Goal: Information Seeking & Learning: Learn about a topic

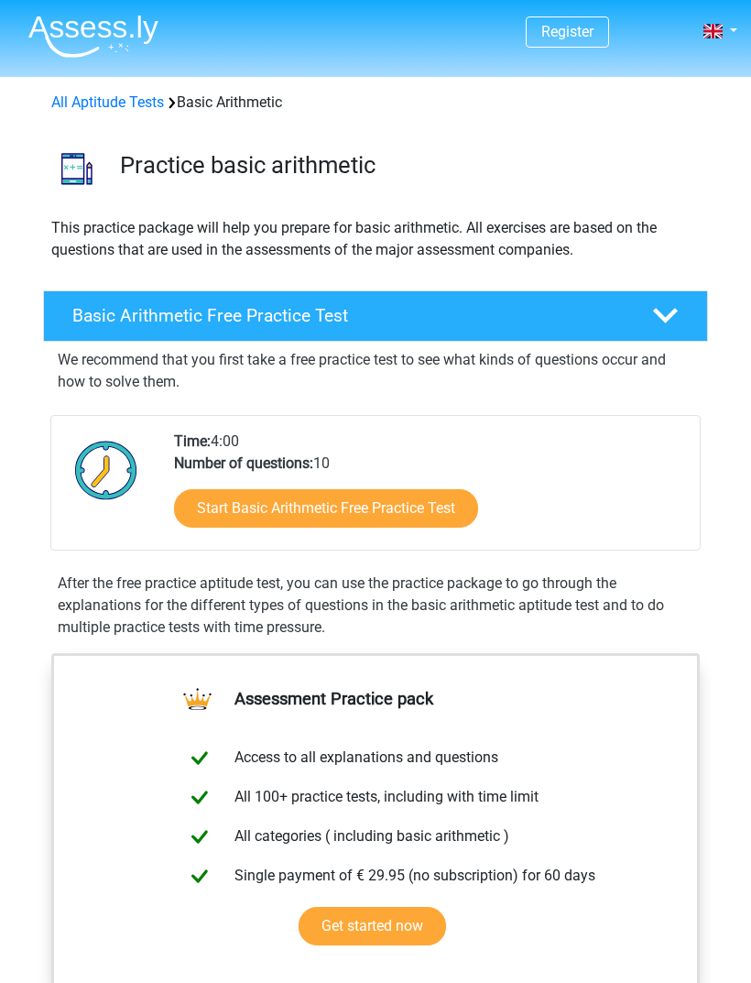
click at [422, 506] on link "Start Basic Arithmetic Free Practice Test" at bounding box center [326, 508] width 304 height 38
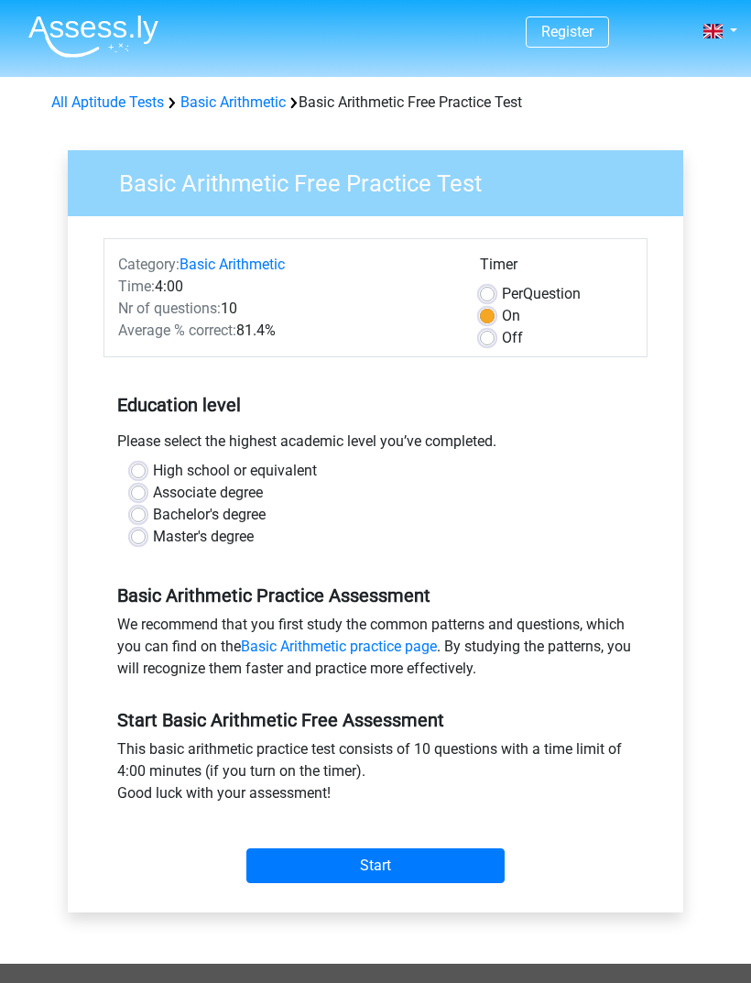
click at [255, 513] on label "Bachelor's degree" at bounding box center [209, 515] width 113 height 22
click at [146, 513] on input "Bachelor's degree" at bounding box center [138, 513] width 15 height 18
radio input "true"
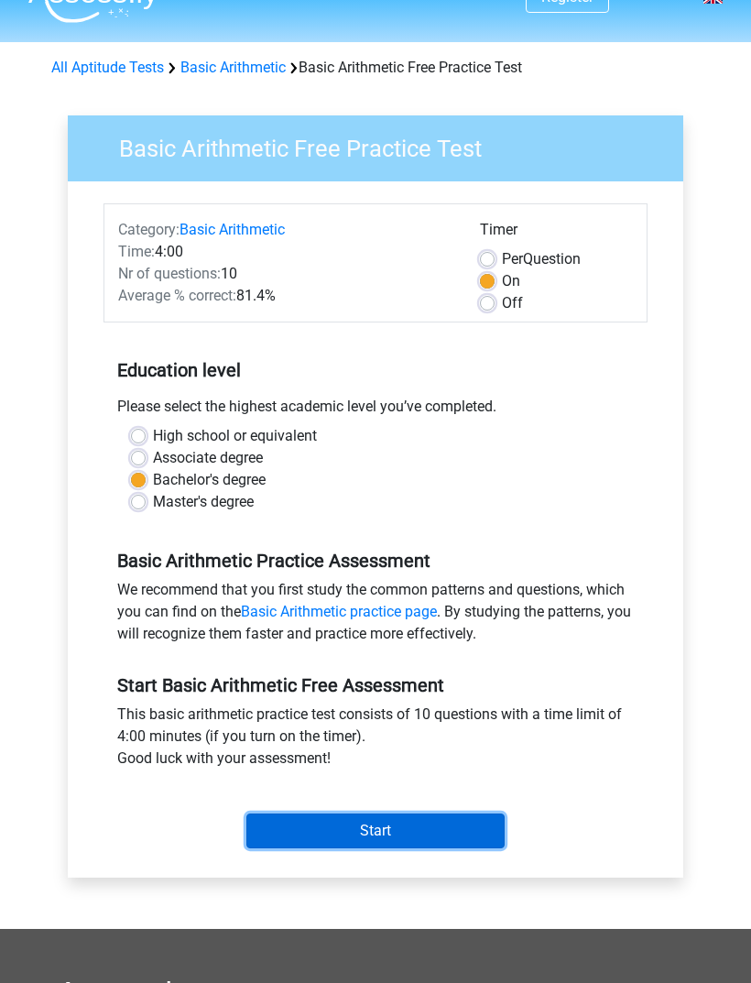
scroll to position [35, 0]
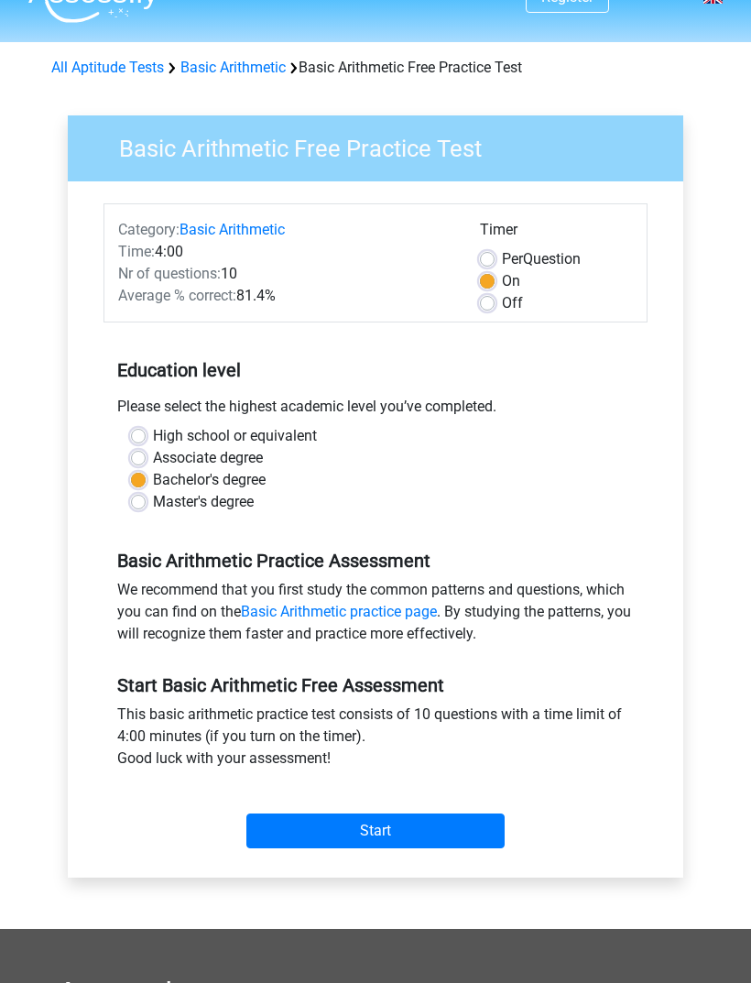
click at [402, 833] on input "Start" at bounding box center [376, 831] width 258 height 35
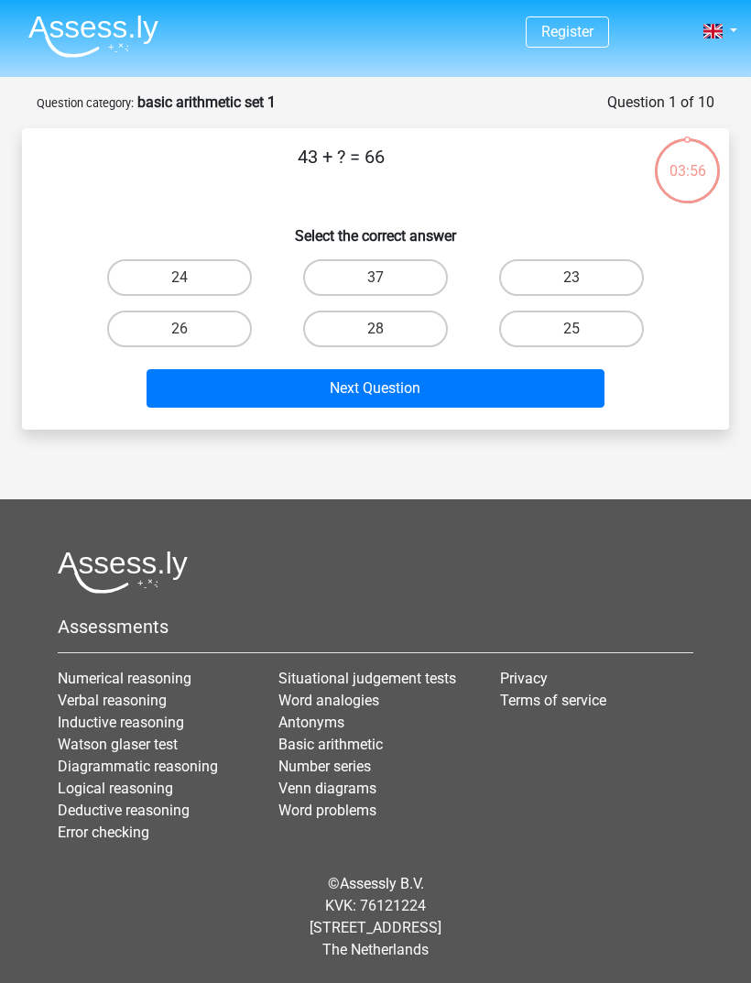
click at [593, 280] on label "23" at bounding box center [571, 277] width 145 height 37
click at [584, 280] on input "23" at bounding box center [578, 284] width 12 height 12
radio input "true"
click at [516, 401] on button "Next Question" at bounding box center [376, 388] width 459 height 38
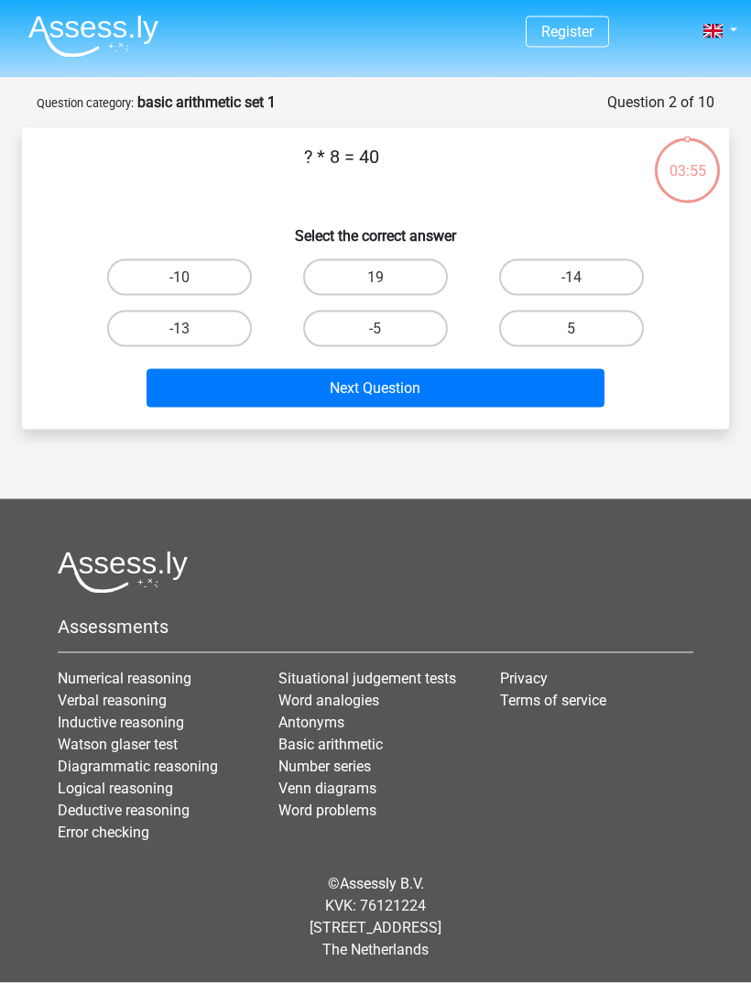
scroll to position [20, 0]
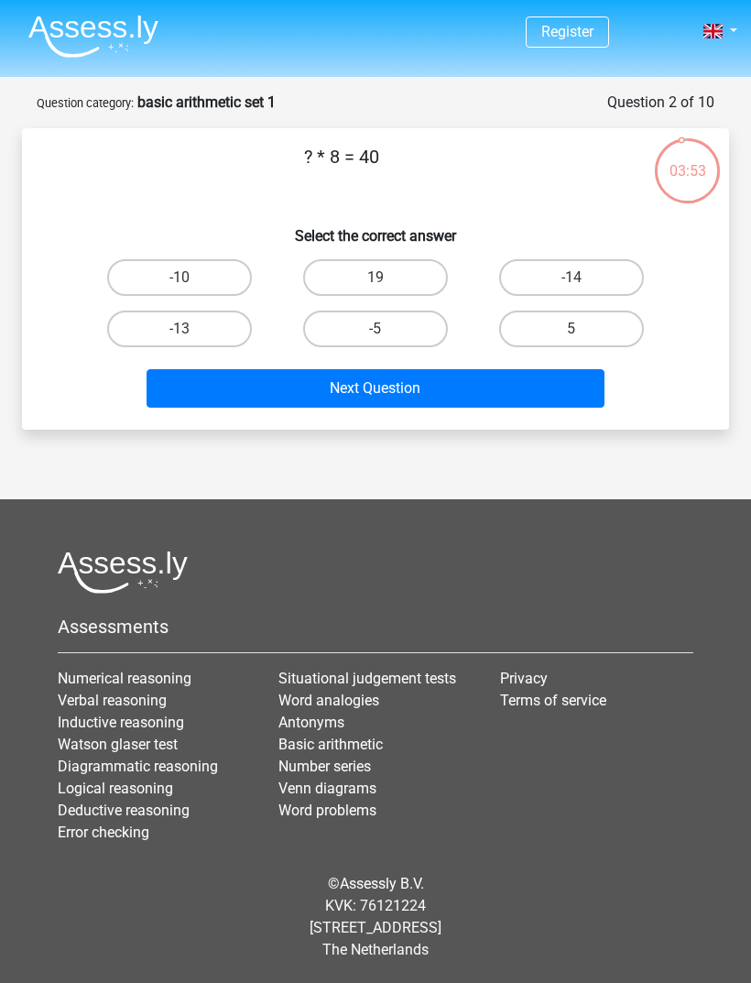
click at [588, 312] on label "5" at bounding box center [571, 329] width 145 height 37
click at [584, 329] on input "5" at bounding box center [578, 335] width 12 height 12
radio input "true"
click at [543, 369] on button "Next Question" at bounding box center [376, 388] width 459 height 38
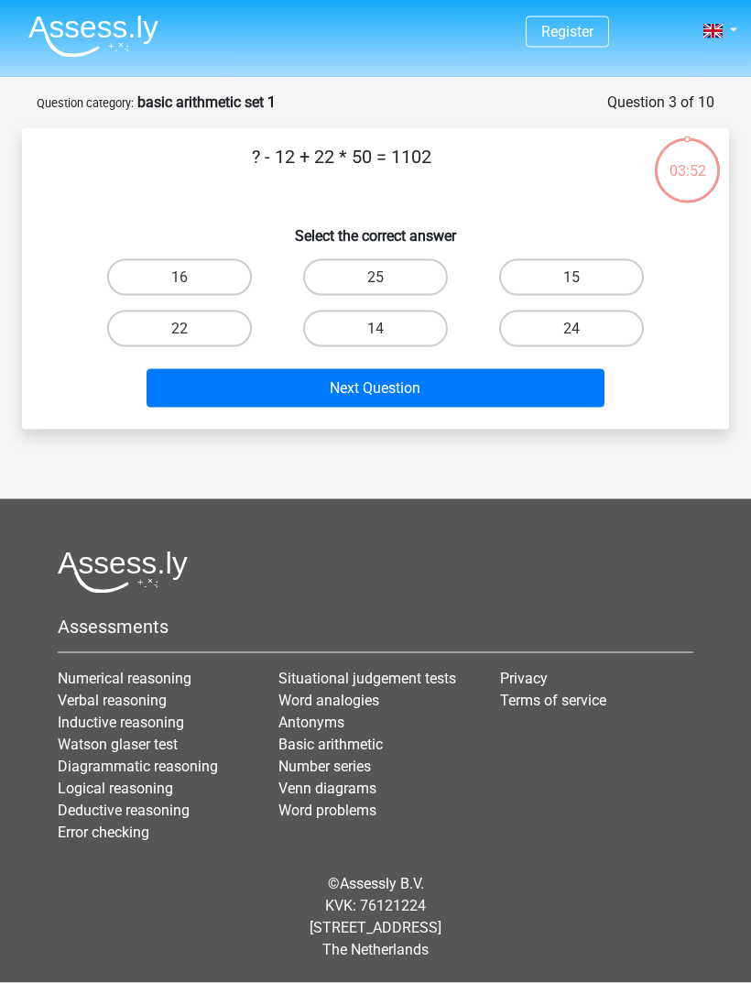
scroll to position [16, 0]
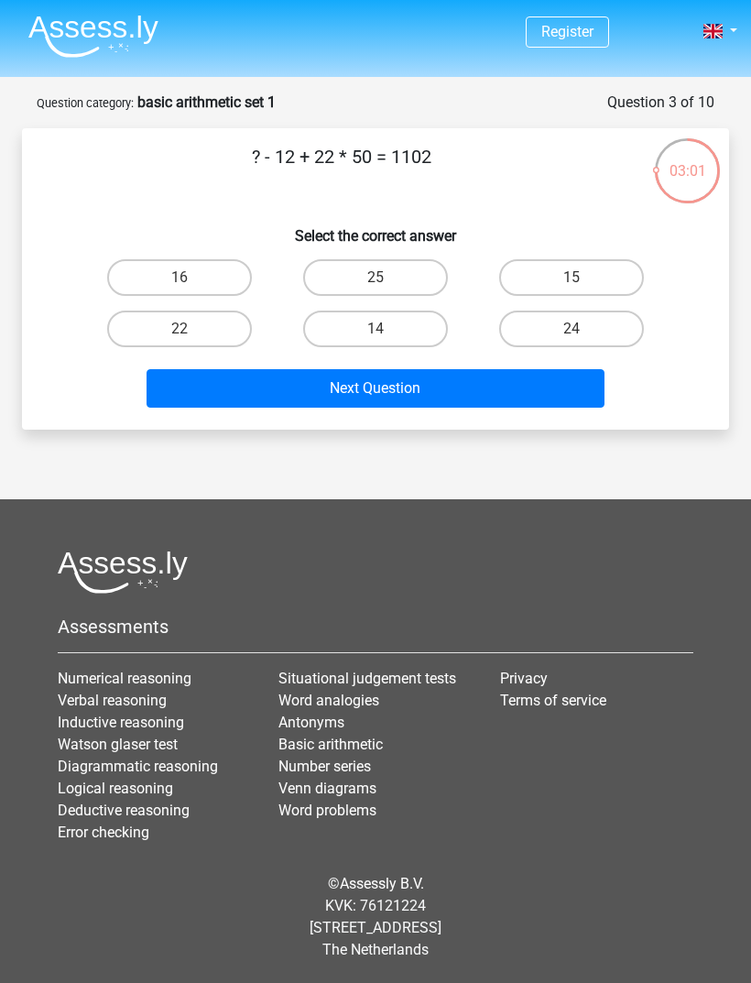
click at [396, 313] on label "14" at bounding box center [375, 329] width 145 height 37
click at [388, 329] on input "14" at bounding box center [382, 335] width 12 height 12
radio input "true"
click at [442, 369] on button "Next Question" at bounding box center [376, 388] width 459 height 38
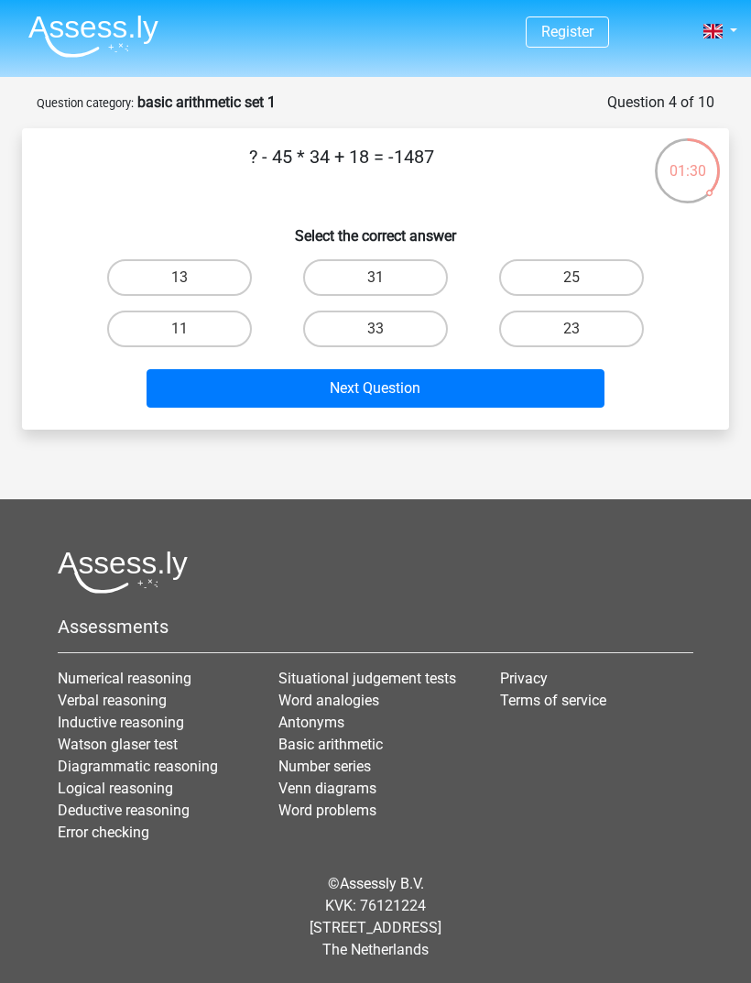
click at [415, 269] on label "31" at bounding box center [375, 277] width 145 height 37
click at [388, 278] on input "31" at bounding box center [382, 284] width 12 height 12
radio input "true"
click at [507, 389] on button "Next Question" at bounding box center [376, 388] width 459 height 38
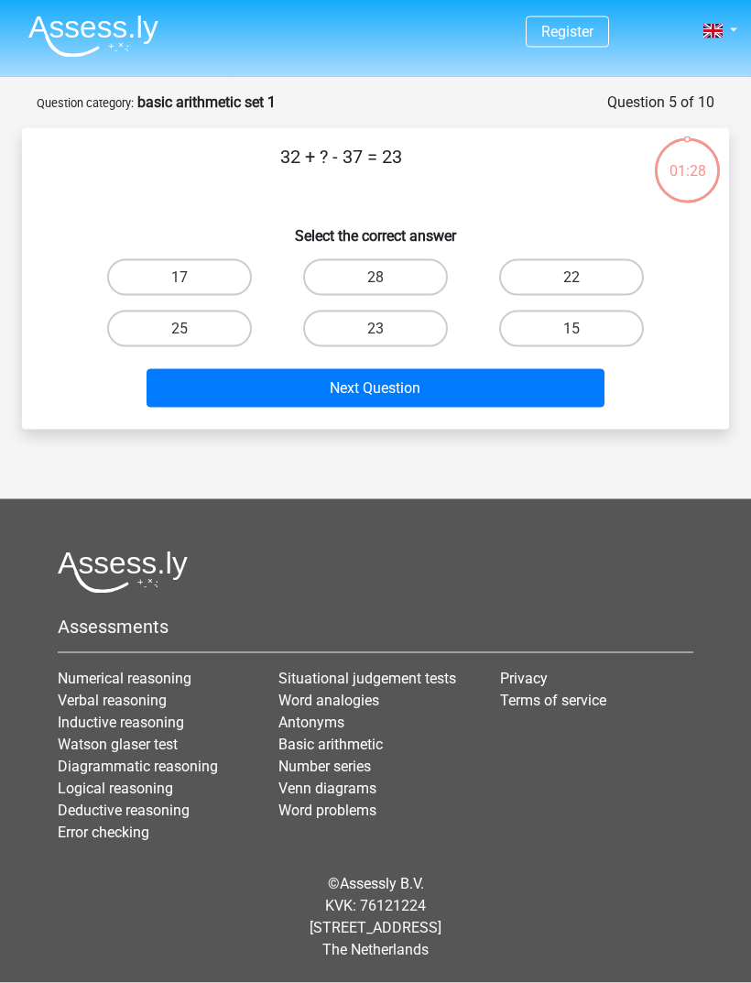
scroll to position [59, 0]
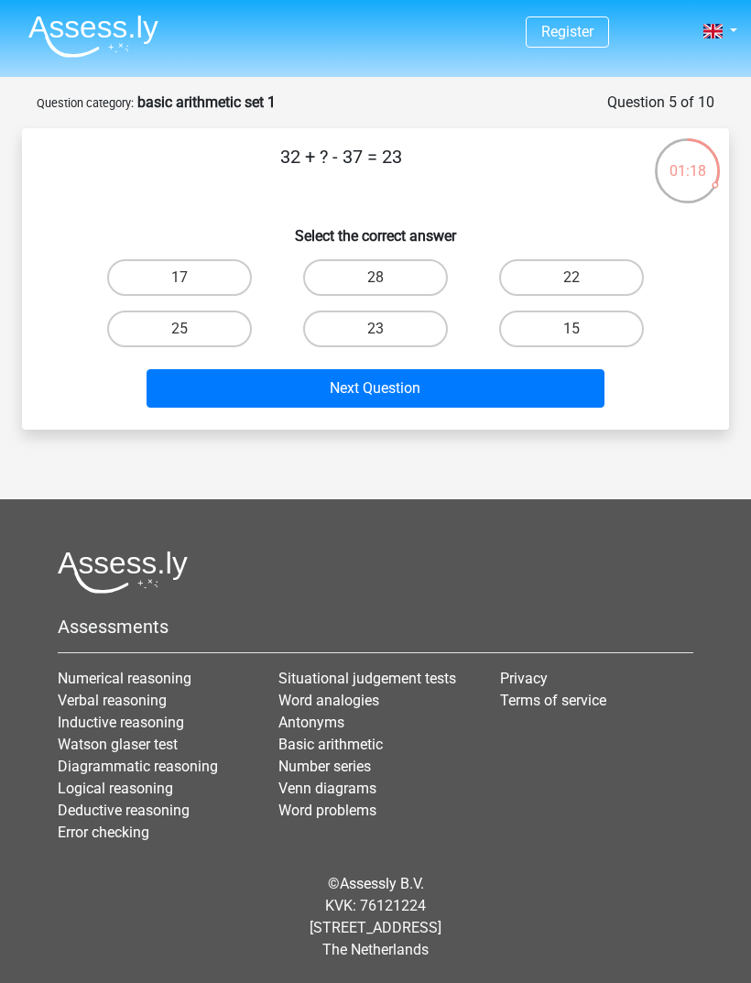
click at [412, 259] on label "28" at bounding box center [375, 277] width 145 height 37
click at [388, 278] on input "28" at bounding box center [382, 284] width 12 height 12
radio input "true"
click at [444, 369] on button "Next Question" at bounding box center [376, 388] width 459 height 38
click at [588, 311] on label "9" at bounding box center [571, 329] width 145 height 37
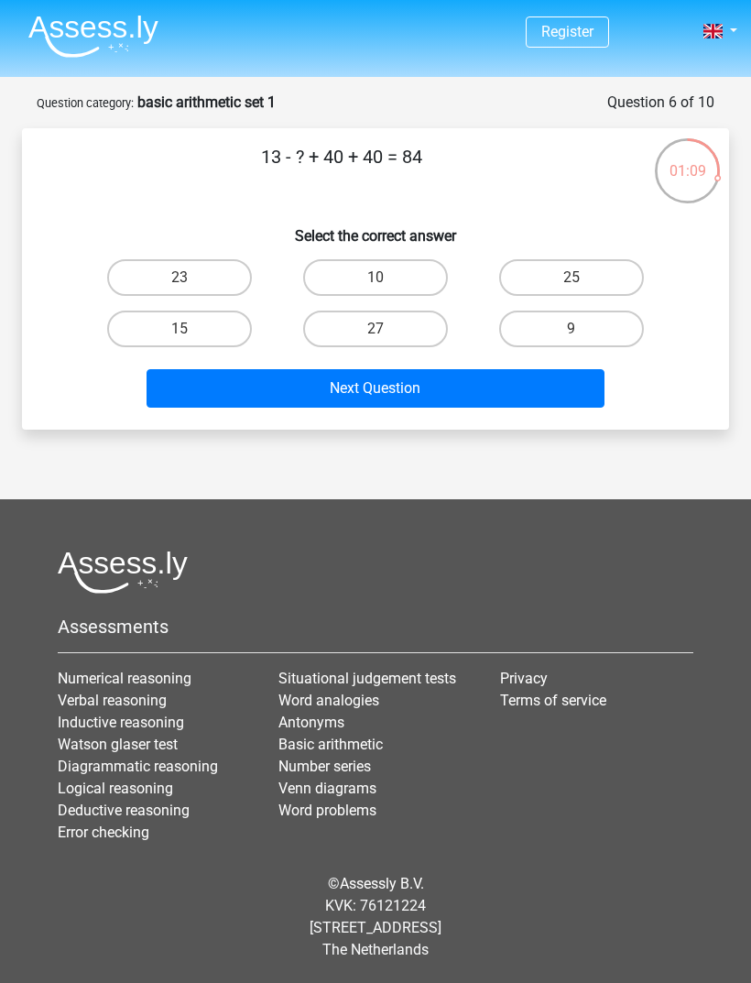
click at [584, 329] on input "9" at bounding box center [578, 335] width 12 height 12
radio input "true"
click at [413, 259] on label "10" at bounding box center [375, 277] width 145 height 37
click at [388, 278] on input "10" at bounding box center [382, 284] width 12 height 12
radio input "true"
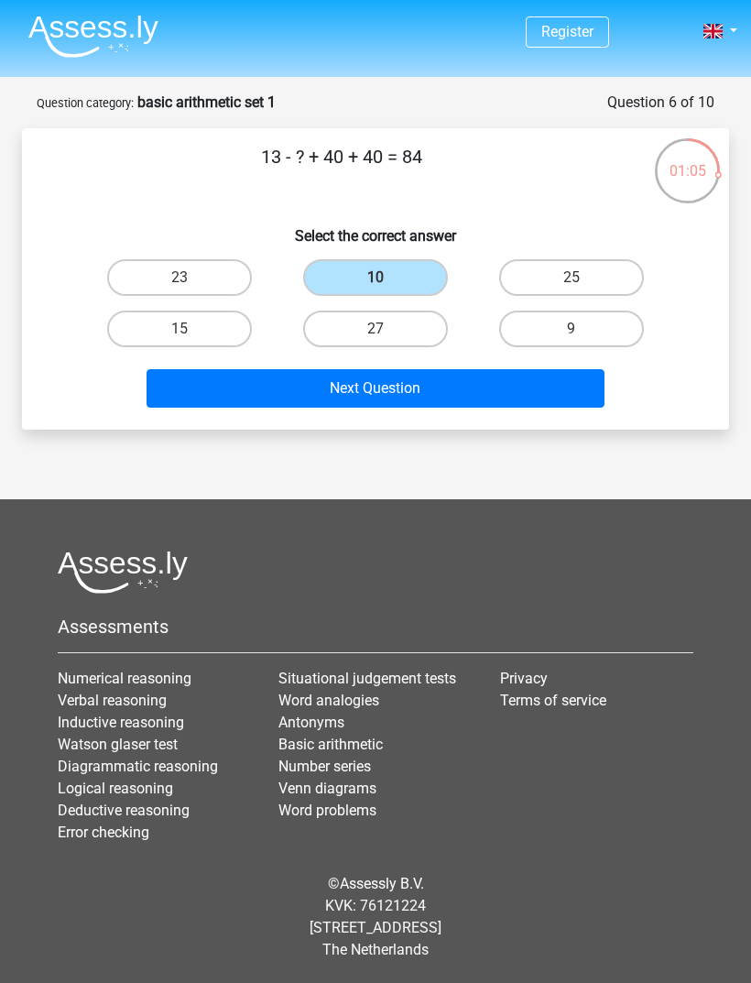
click at [518, 311] on label "9" at bounding box center [571, 329] width 145 height 37
click at [572, 329] on input "9" at bounding box center [578, 335] width 12 height 12
radio input "true"
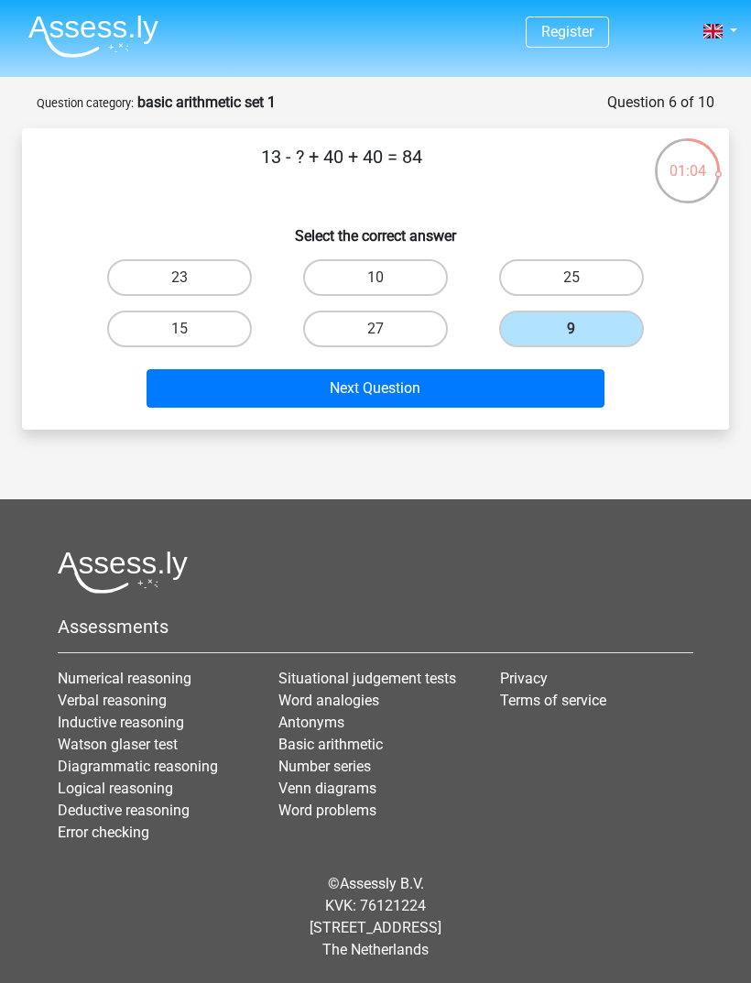
click at [530, 369] on button "Next Question" at bounding box center [376, 388] width 459 height 38
click at [395, 259] on label "3" at bounding box center [375, 277] width 145 height 37
click at [388, 278] on input "3" at bounding box center [382, 284] width 12 height 12
radio input "true"
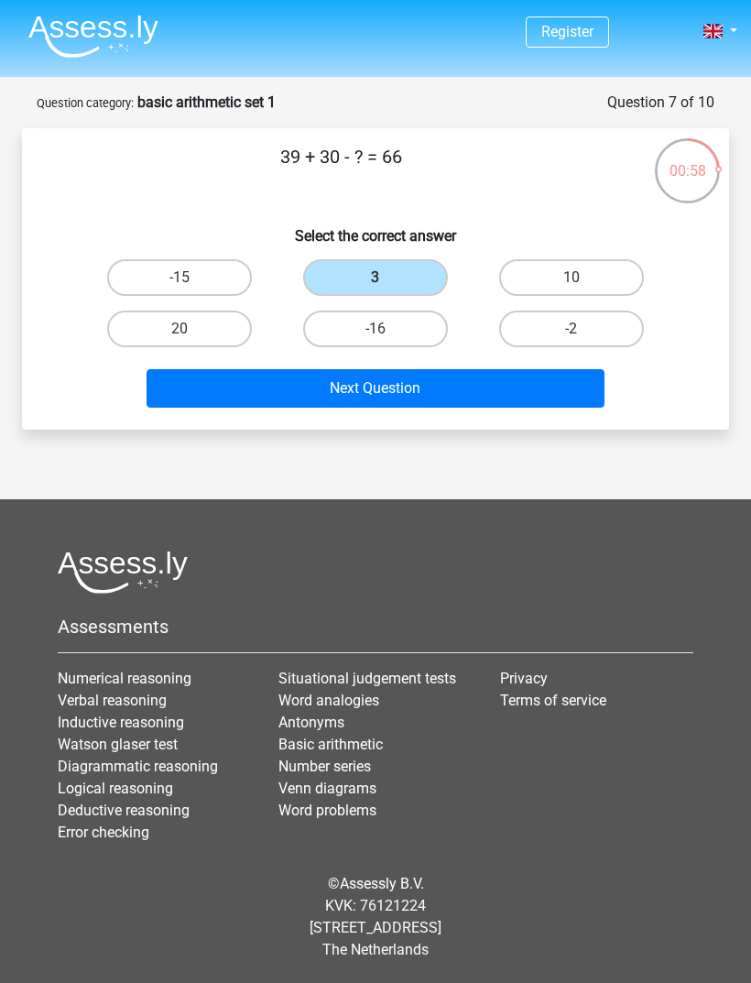
click at [405, 369] on button "Next Question" at bounding box center [376, 388] width 459 height 38
click at [231, 259] on label "-12" at bounding box center [179, 277] width 145 height 37
click at [192, 278] on input "-12" at bounding box center [186, 284] width 12 height 12
radio input "true"
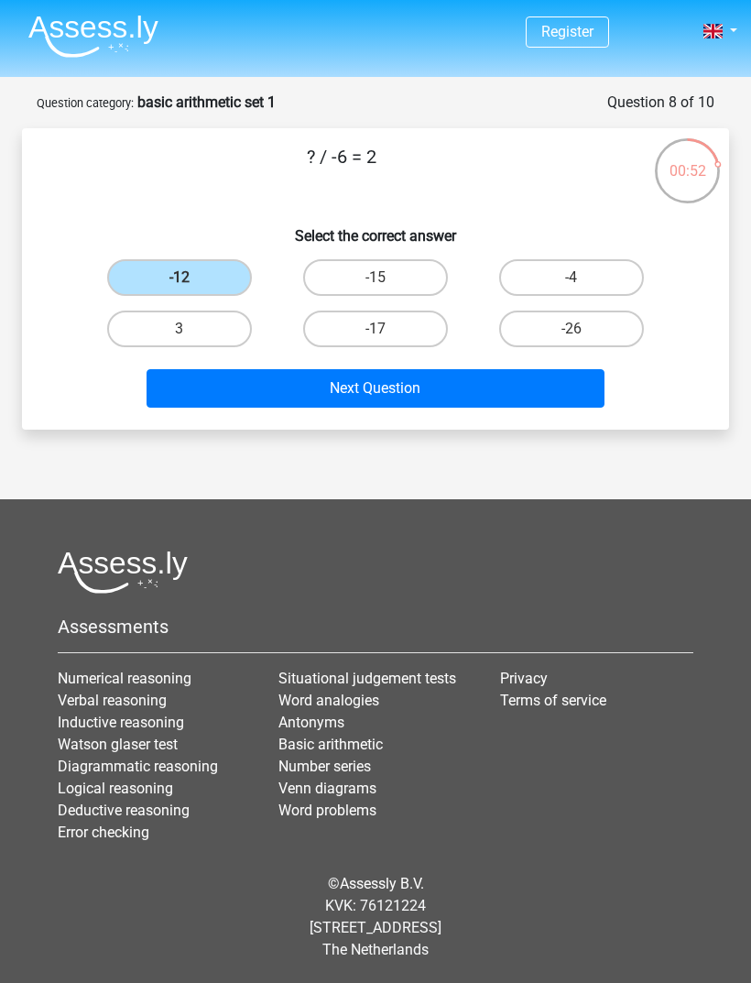
click at [378, 369] on button "Next Question" at bounding box center [376, 388] width 459 height 38
click at [598, 311] on label "22" at bounding box center [571, 329] width 145 height 37
click at [584, 329] on input "22" at bounding box center [578, 335] width 12 height 12
radio input "true"
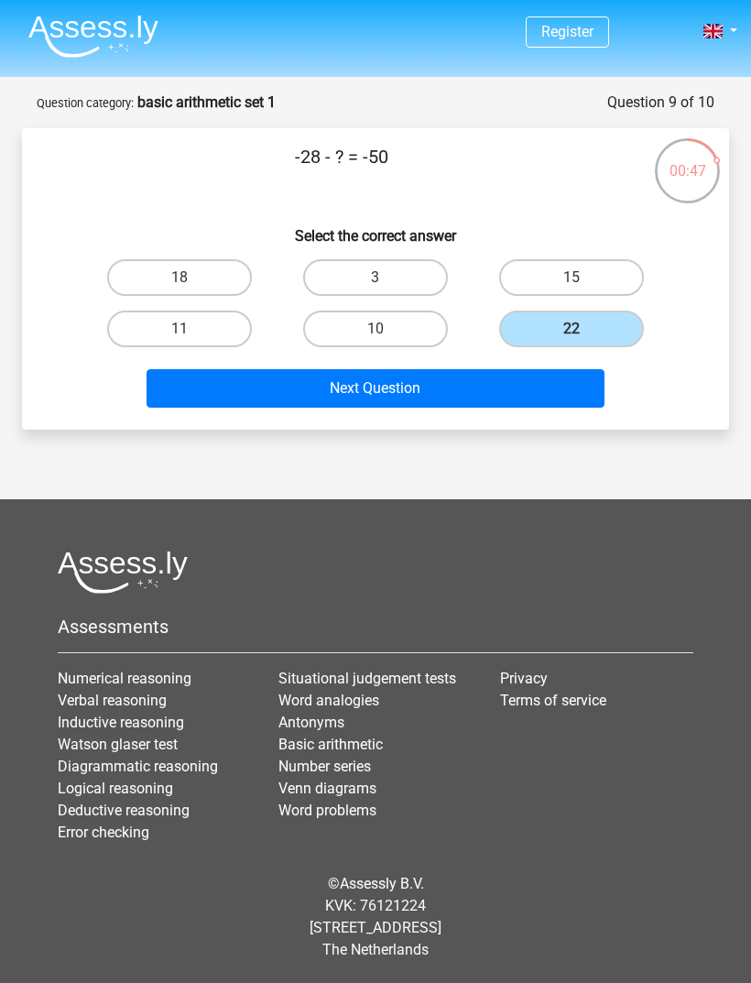
click at [457, 369] on button "Next Question" at bounding box center [376, 388] width 459 height 38
click at [412, 311] on label "48" at bounding box center [375, 329] width 145 height 37
click at [388, 329] on input "48" at bounding box center [382, 335] width 12 height 12
radio input "true"
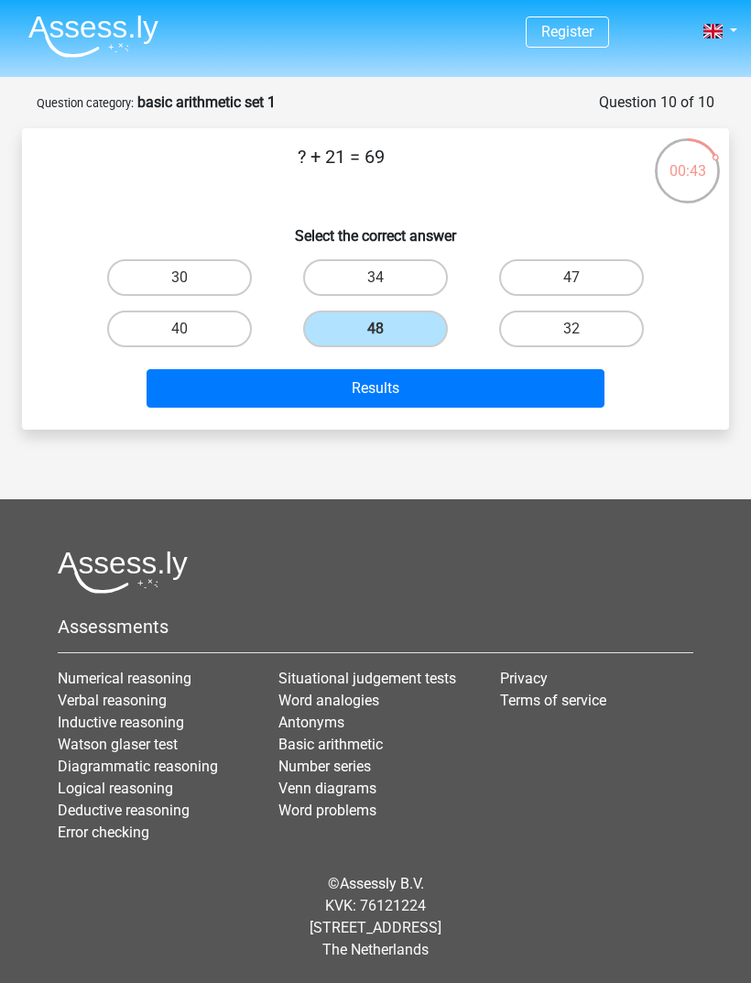
click at [427, 369] on button "Results" at bounding box center [376, 388] width 459 height 38
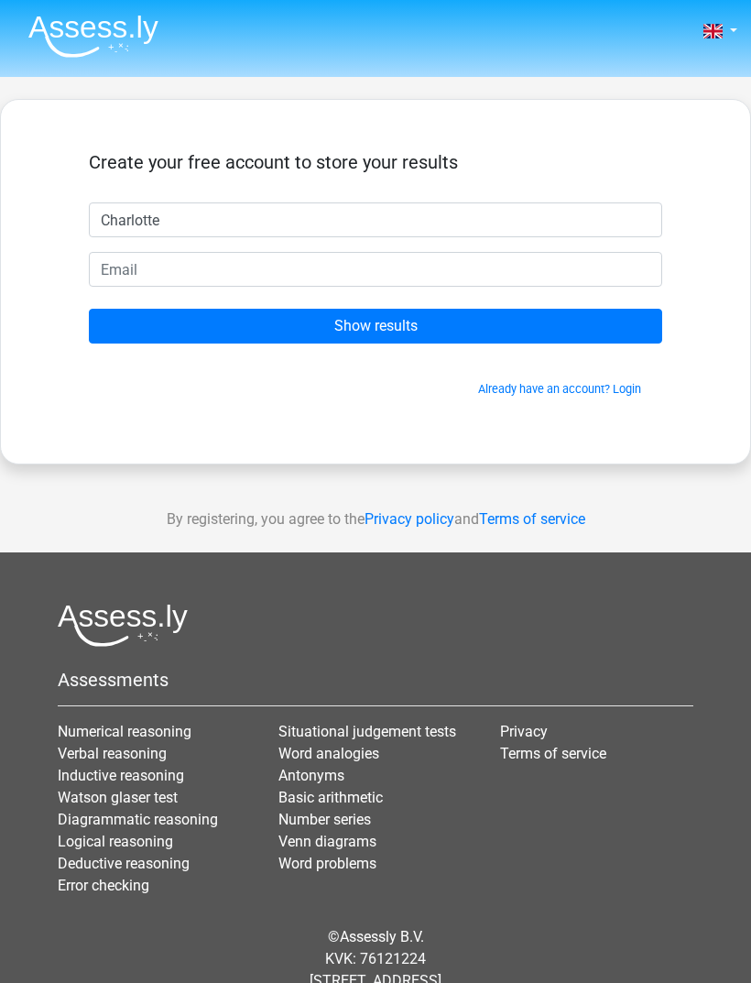
type input "Charlotte"
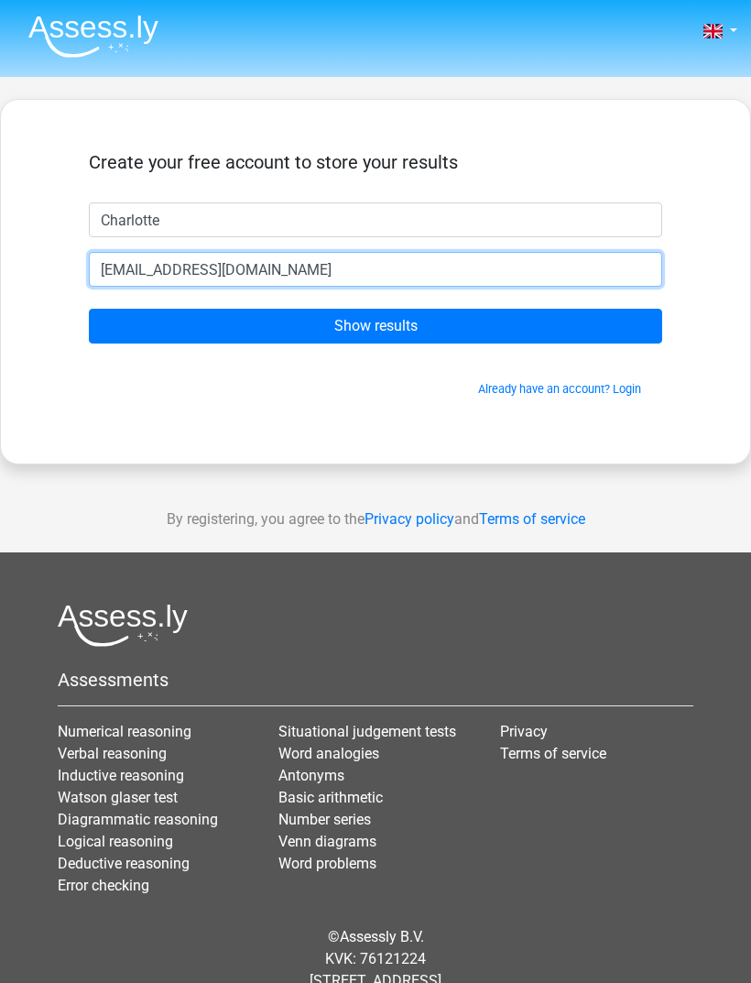
type input "charlotte@example.com"
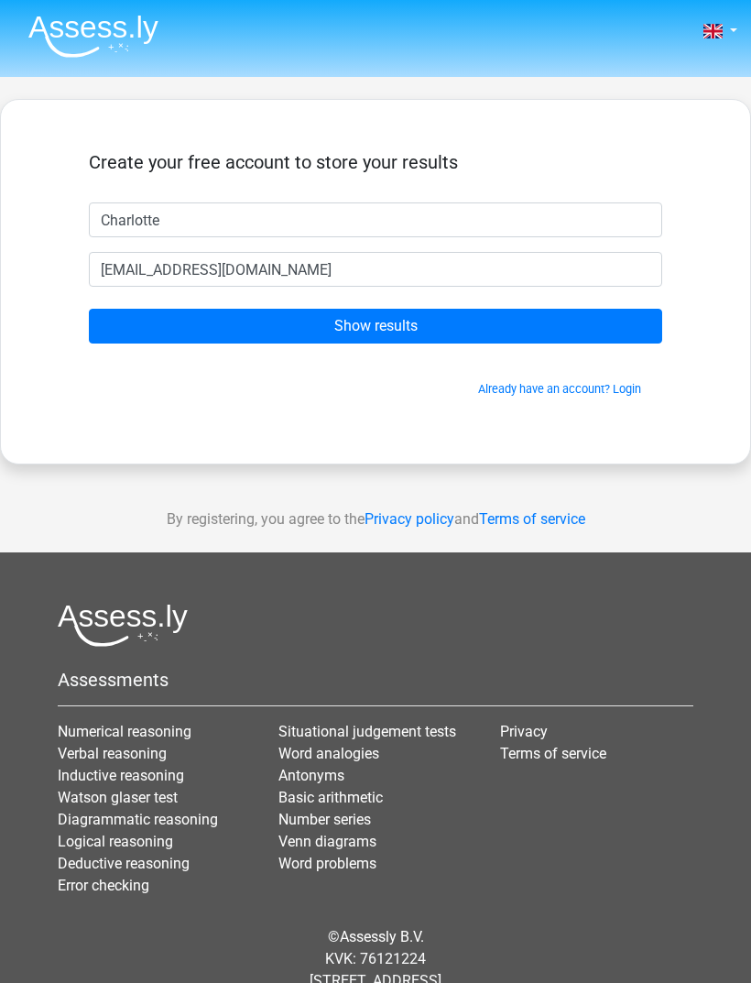
click at [408, 330] on input "Show results" at bounding box center [376, 326] width 574 height 35
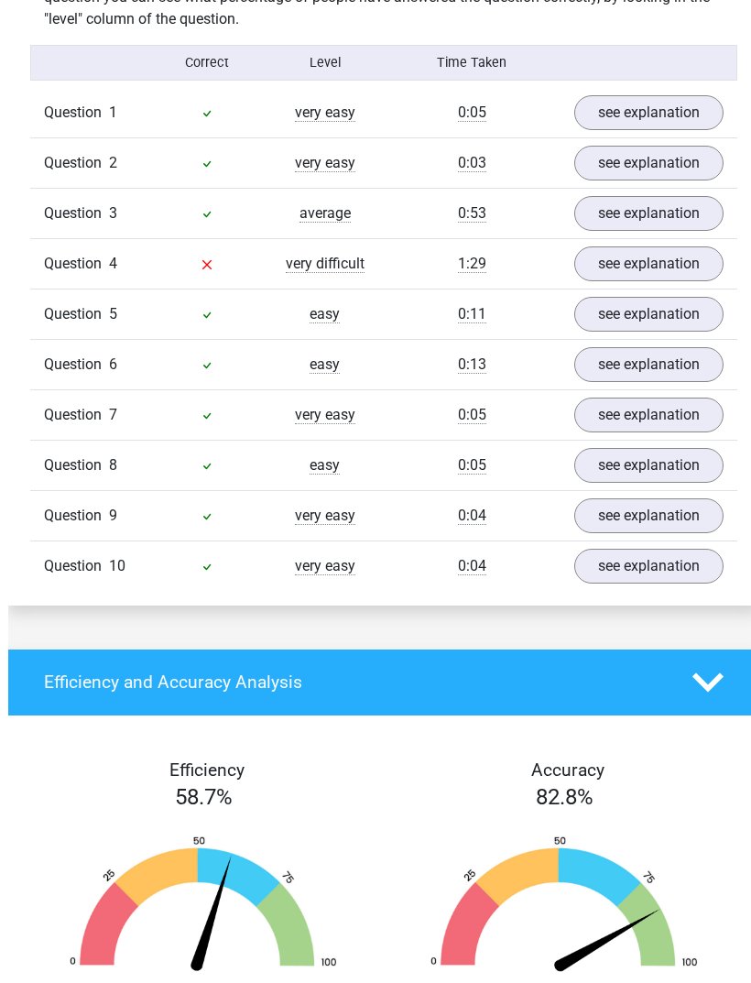
scroll to position [1497, 0]
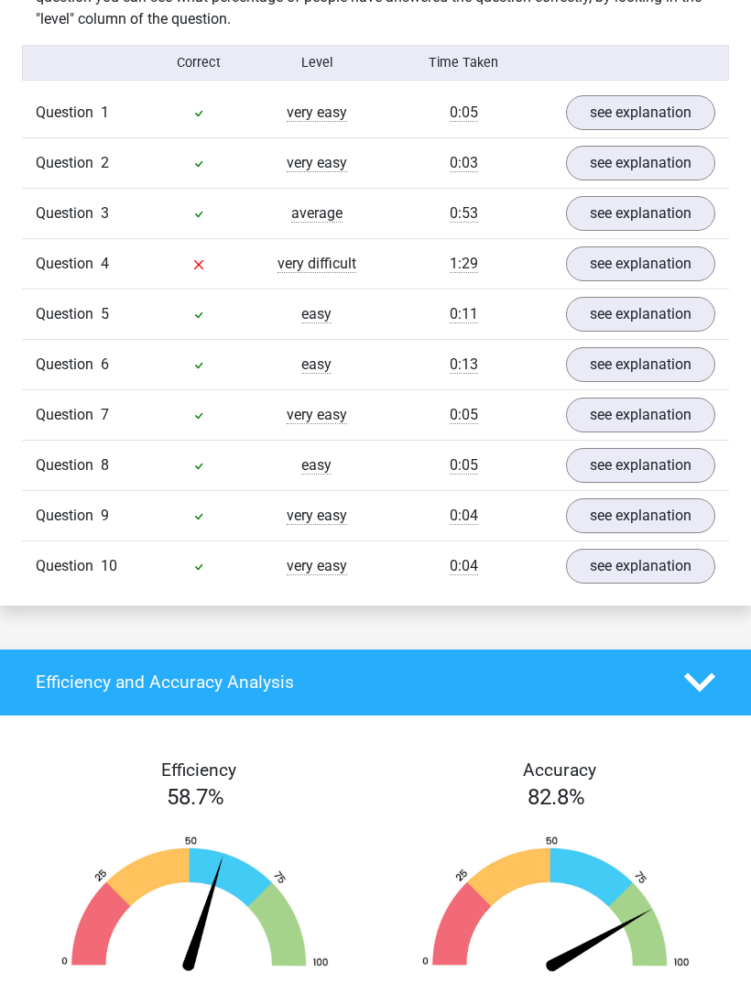
click at [609, 282] on link "see explanation" at bounding box center [640, 264] width 149 height 35
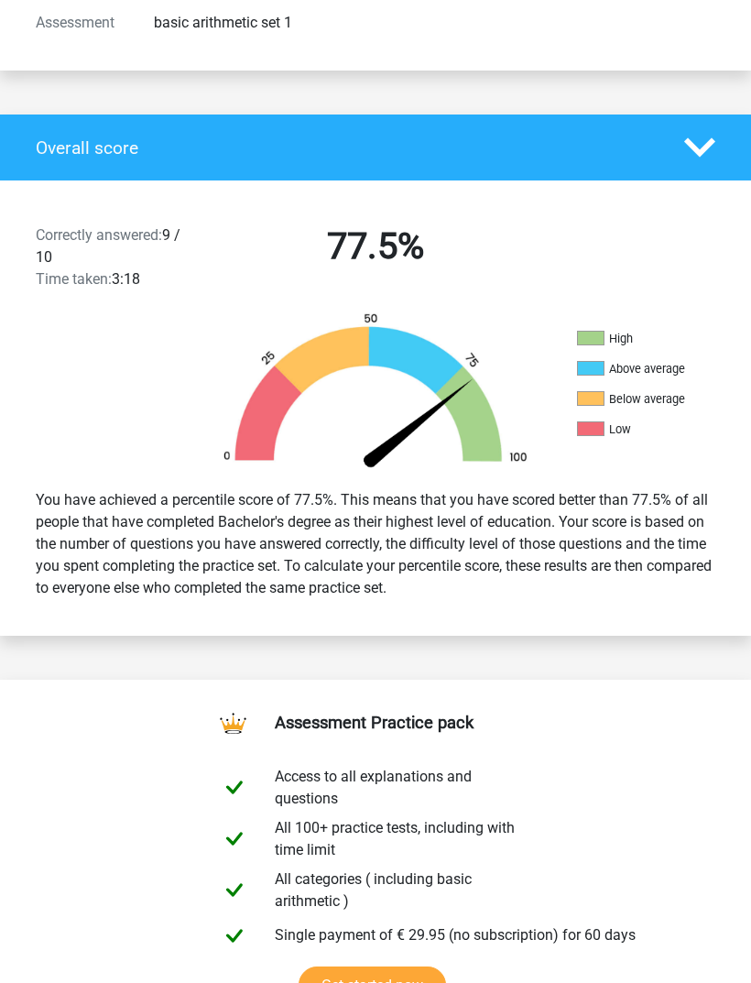
scroll to position [280, 0]
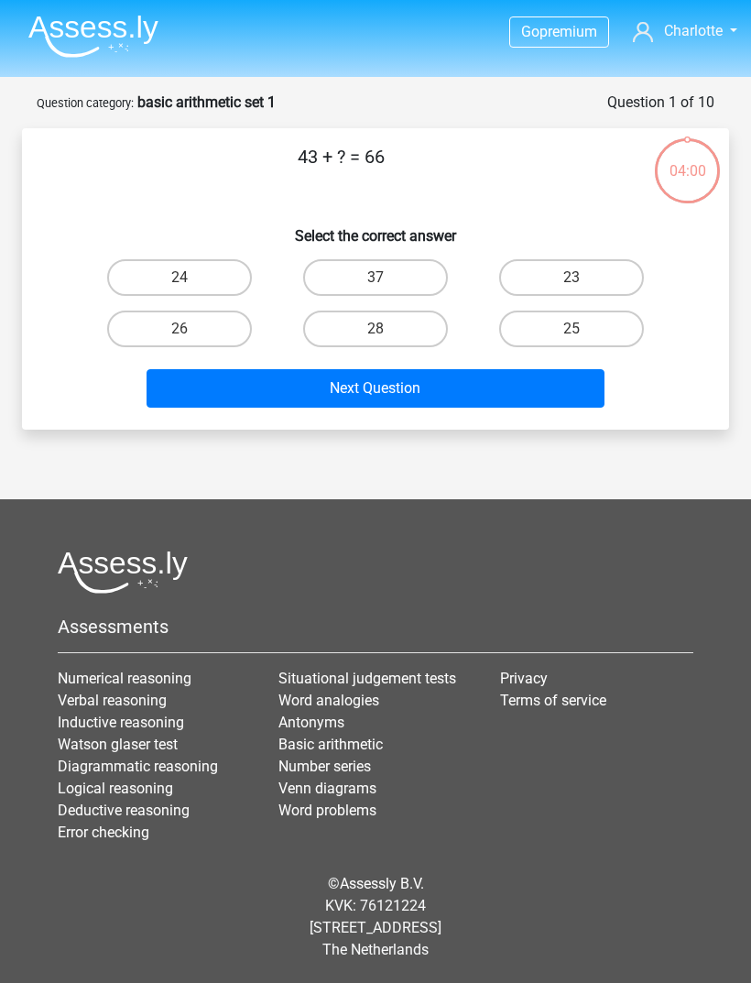
scroll to position [59, 0]
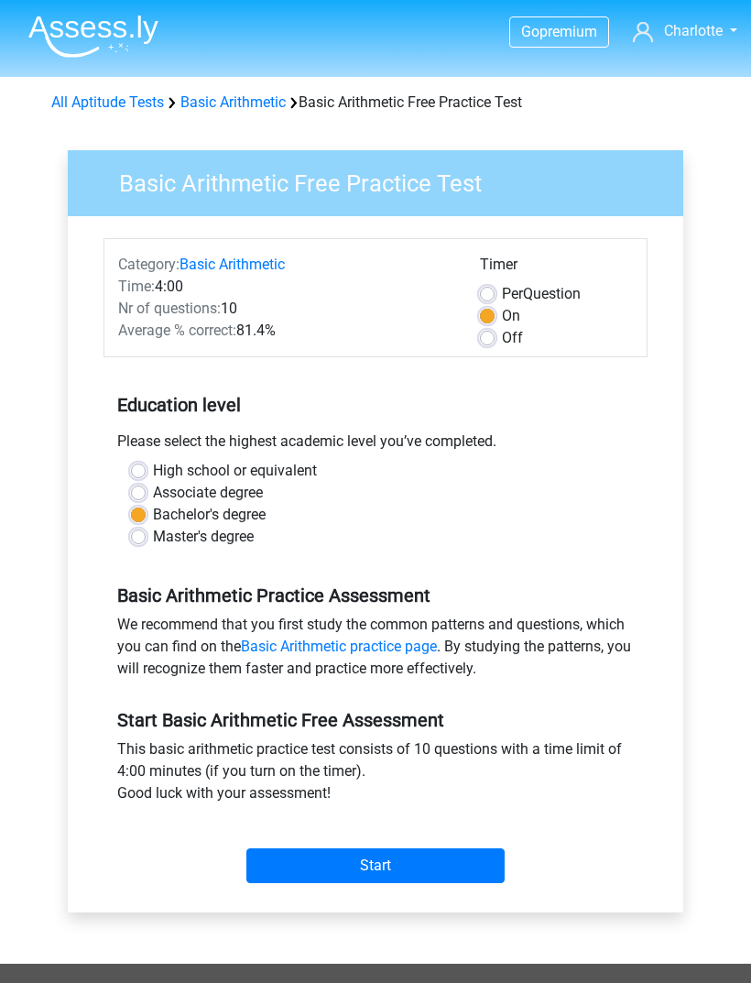
scroll to position [35, 0]
